Goal: Navigation & Orientation: Go to known website

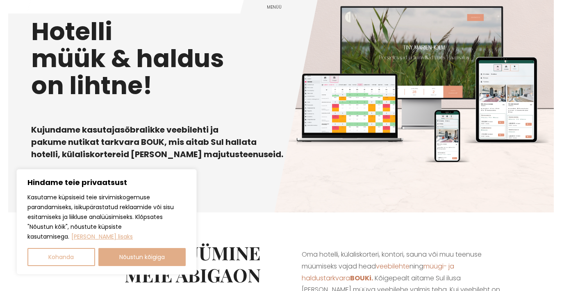
scroll to position [50, 0]
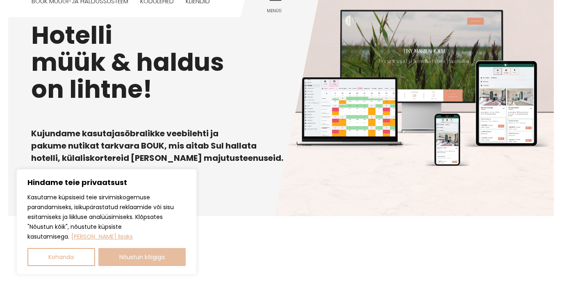
scroll to position [77, 0]
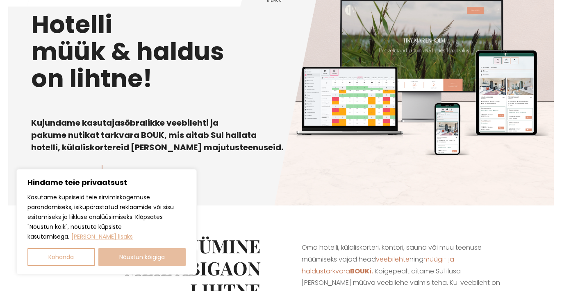
click at [127, 256] on button "Nõustun kõigiga" at bounding box center [142, 257] width 88 height 18
checkbox input "true"
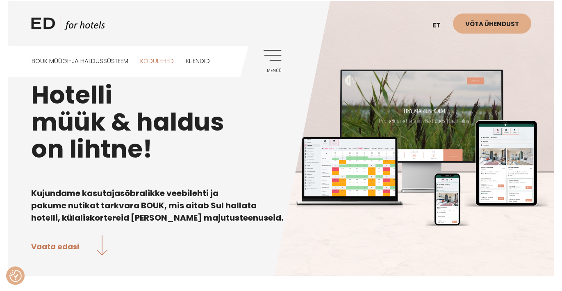
scroll to position [0, 0]
